Goal: Transaction & Acquisition: Purchase product/service

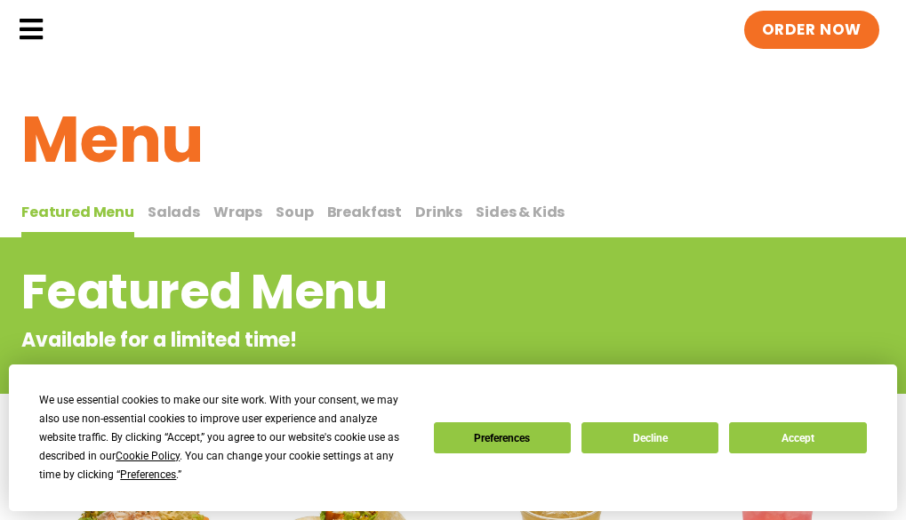
click at [345, 222] on span "Breakfast" at bounding box center [365, 212] width 76 height 20
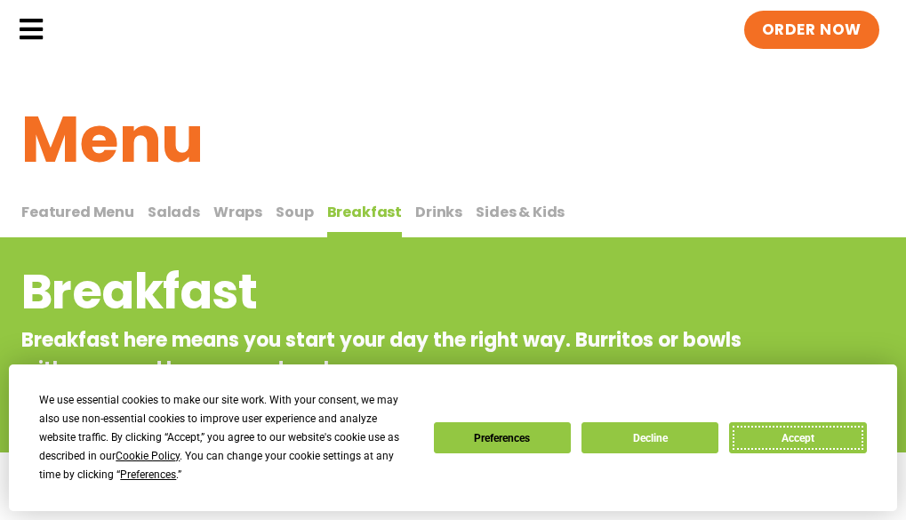
click at [771, 433] on button "Accept" at bounding box center [797, 438] width 137 height 31
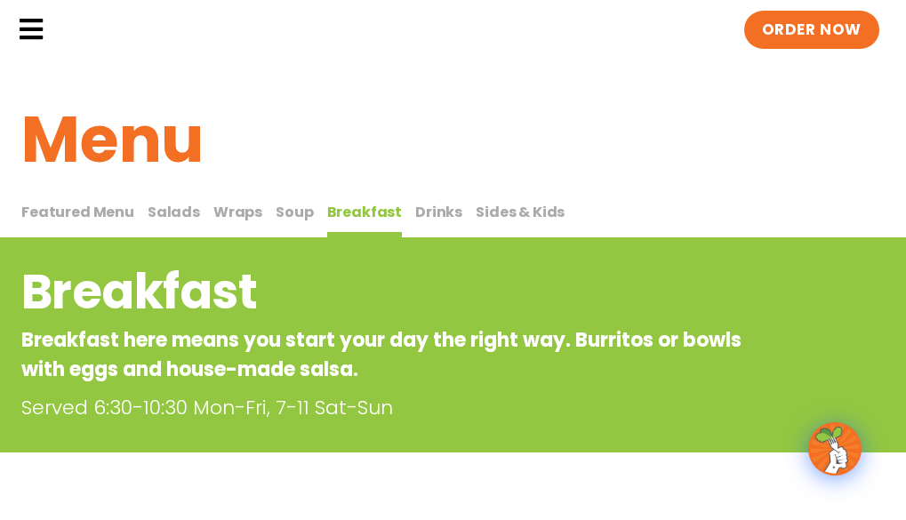
click at [100, 222] on span "Featured Menu" at bounding box center [77, 212] width 113 height 20
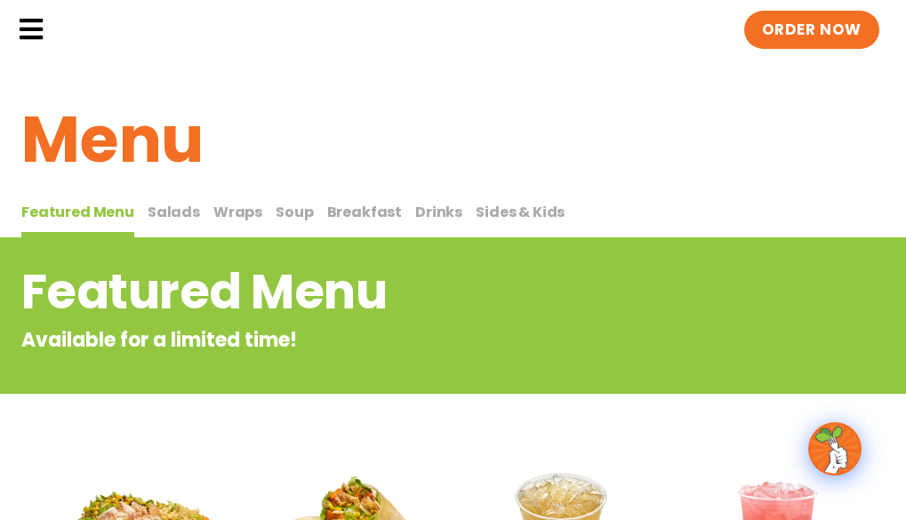
click at [166, 222] on span "Salads" at bounding box center [174, 212] width 52 height 20
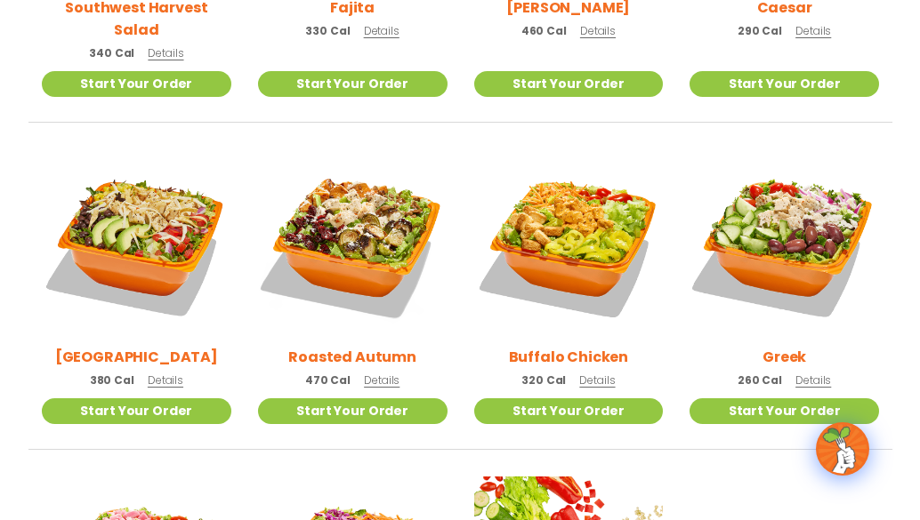
scroll to position [712, 0]
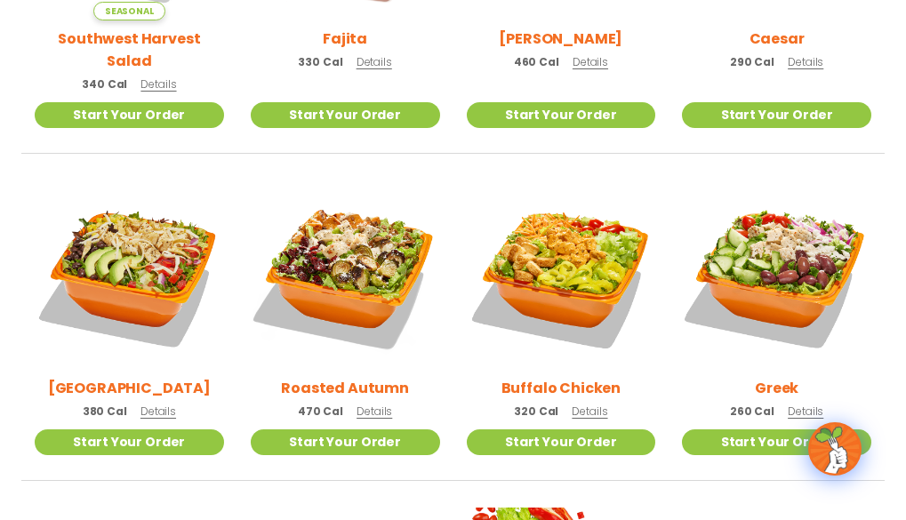
click at [326, 399] on h2 "Roasted Autumn" at bounding box center [345, 388] width 128 height 22
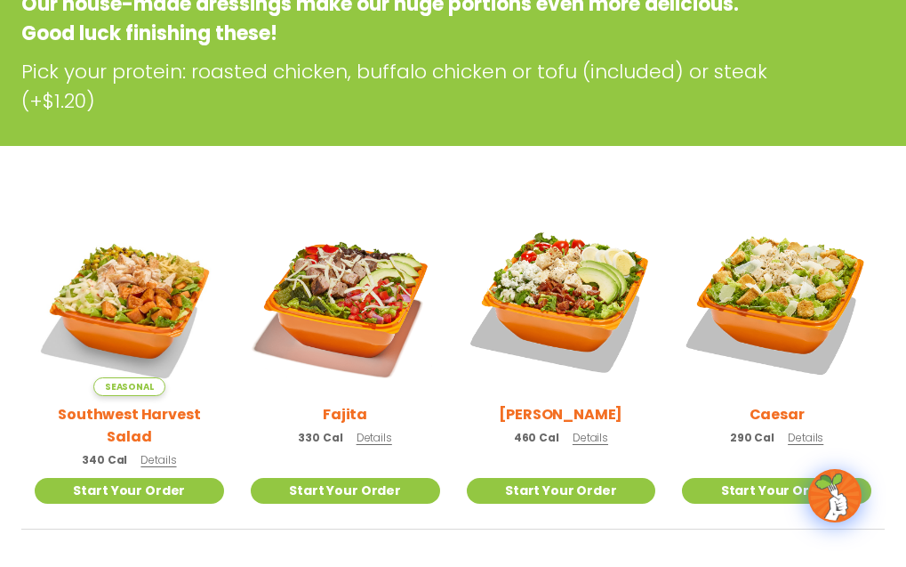
scroll to position [367, 0]
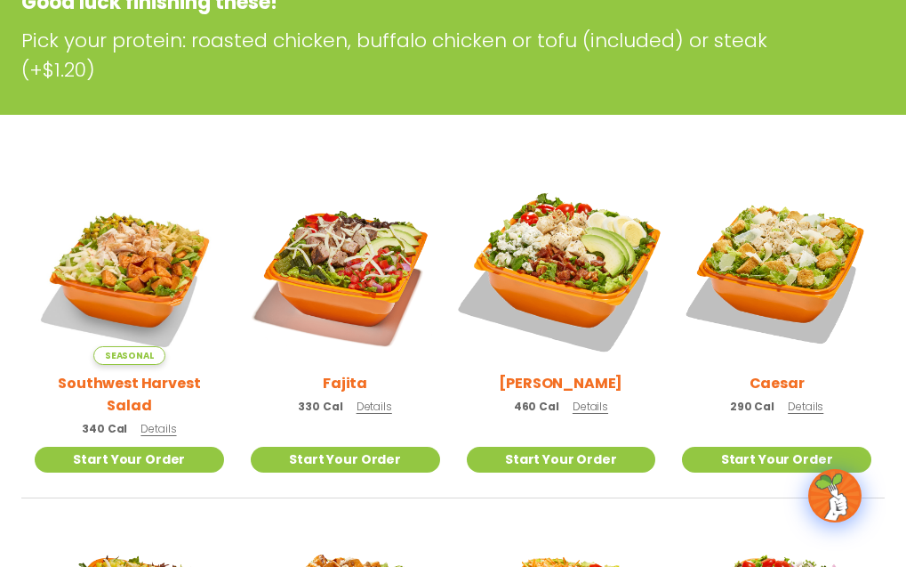
click at [584, 324] on img at bounding box center [561, 270] width 222 height 222
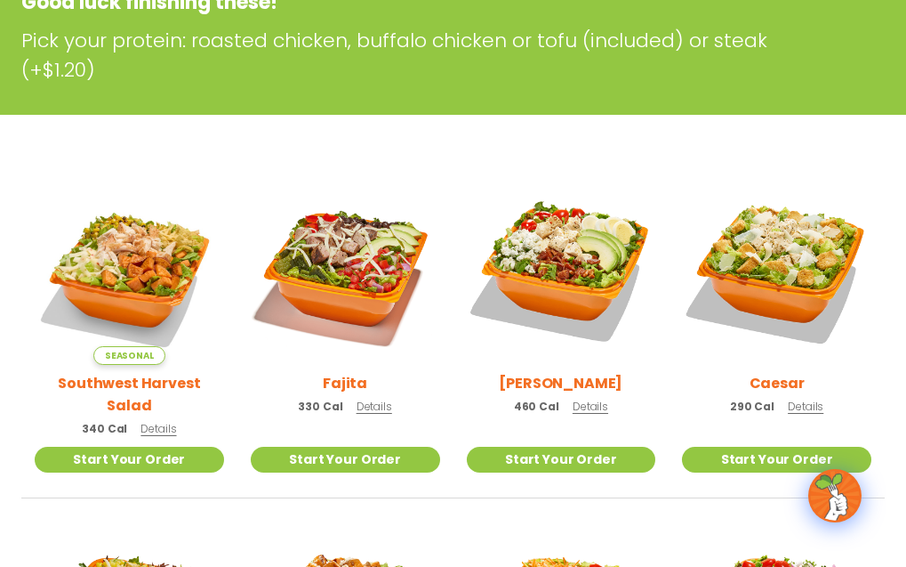
scroll to position [0, 0]
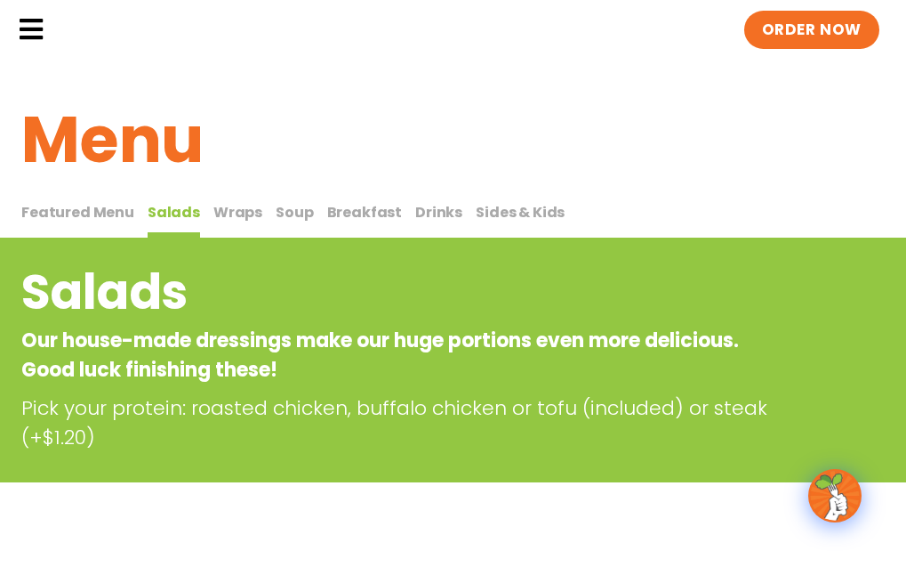
click at [233, 222] on span "Wraps" at bounding box center [237, 212] width 49 height 20
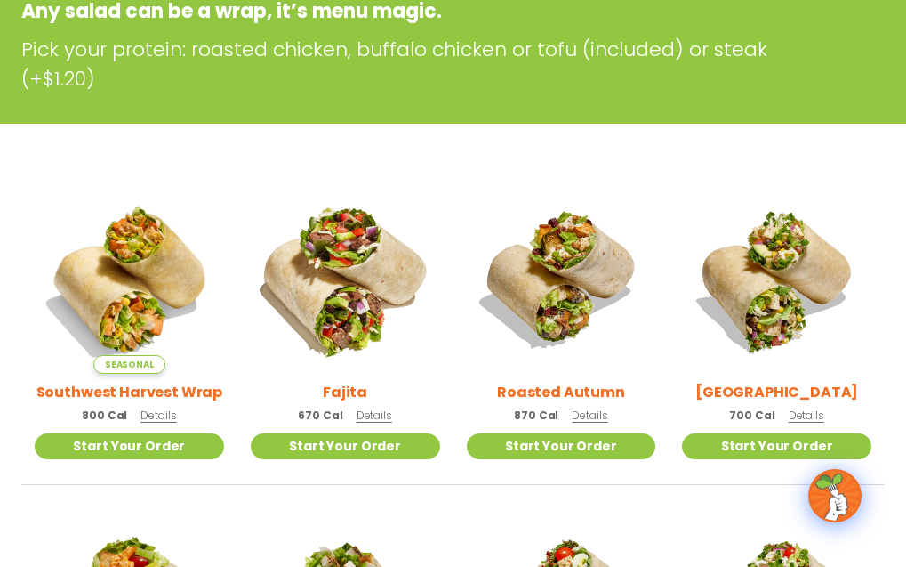
scroll to position [356, 0]
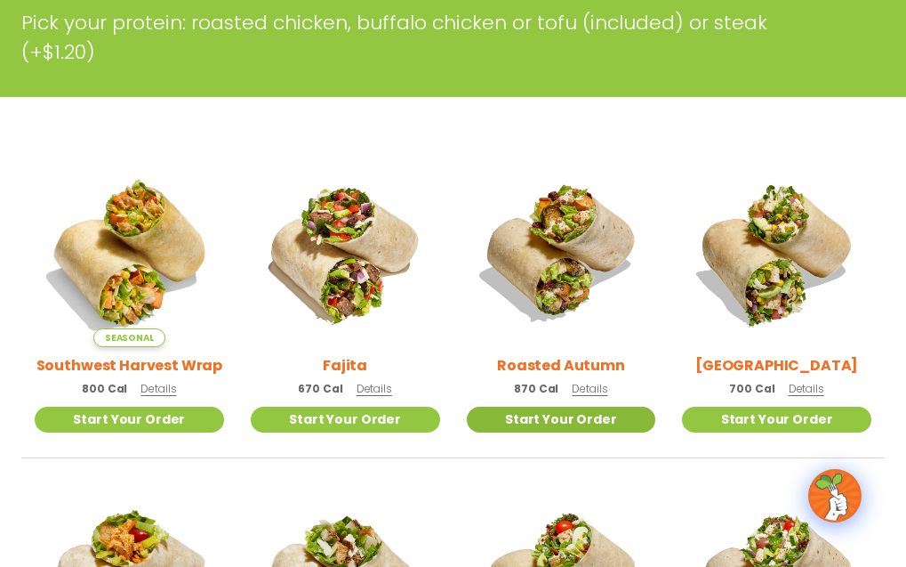
click at [578, 432] on link "Start Your Order" at bounding box center [561, 420] width 189 height 26
